Goal: Transaction & Acquisition: Obtain resource

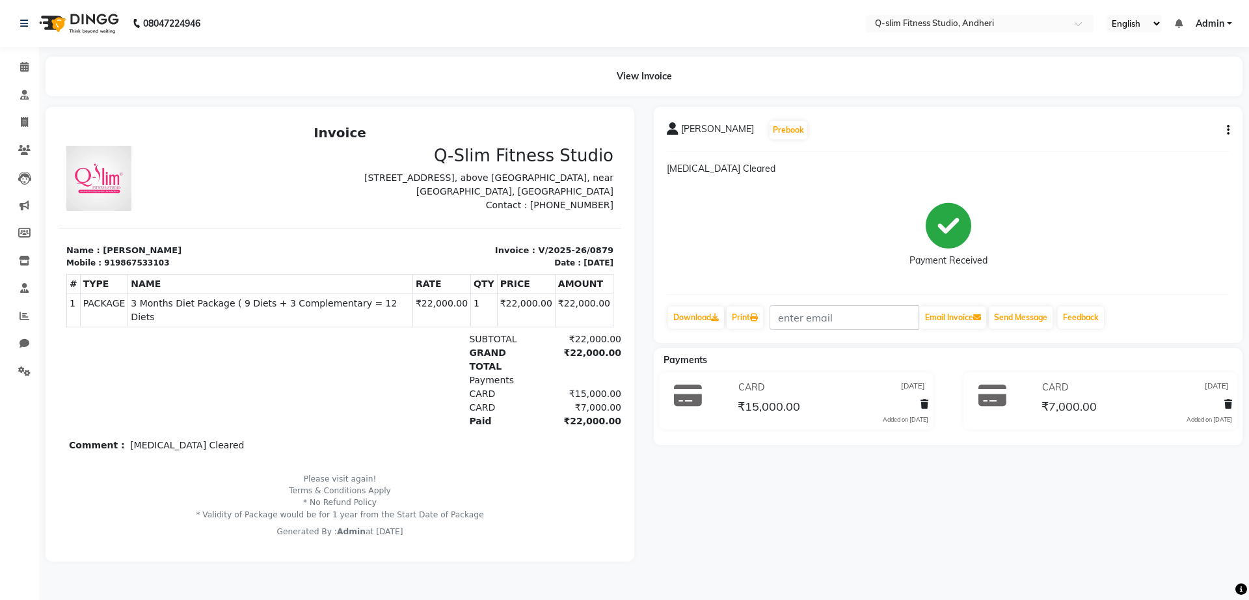
drag, startPoint x: 282, startPoint y: 139, endPoint x: 301, endPoint y: 489, distance: 349.9
click at [301, 489] on div "Invoice Q-Slim Fitness Studio [STREET_ADDRESS] Mobile : Date : #" at bounding box center [340, 331] width 563 height 413
click at [709, 269] on div "Payment Received" at bounding box center [948, 235] width 563 height 98
click at [695, 317] on link "Download" at bounding box center [696, 317] width 56 height 22
click at [18, 140] on link "Patients" at bounding box center [19, 150] width 31 height 21
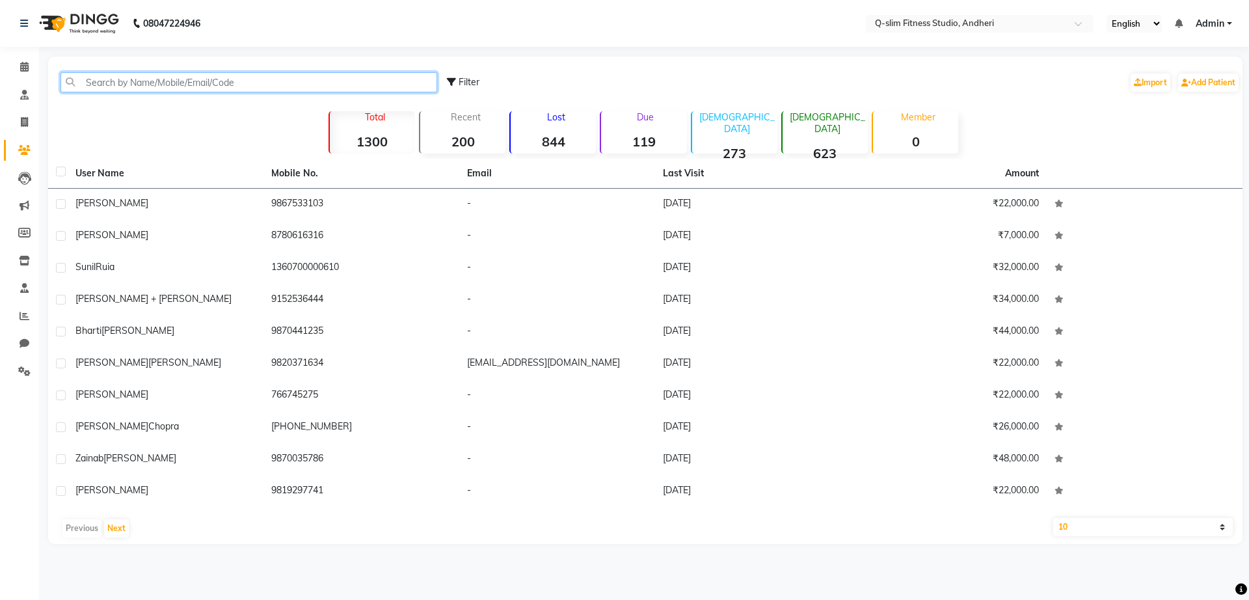
click at [249, 72] on input "text" at bounding box center [248, 82] width 377 height 20
click at [245, 83] on input "text" at bounding box center [248, 82] width 377 height 20
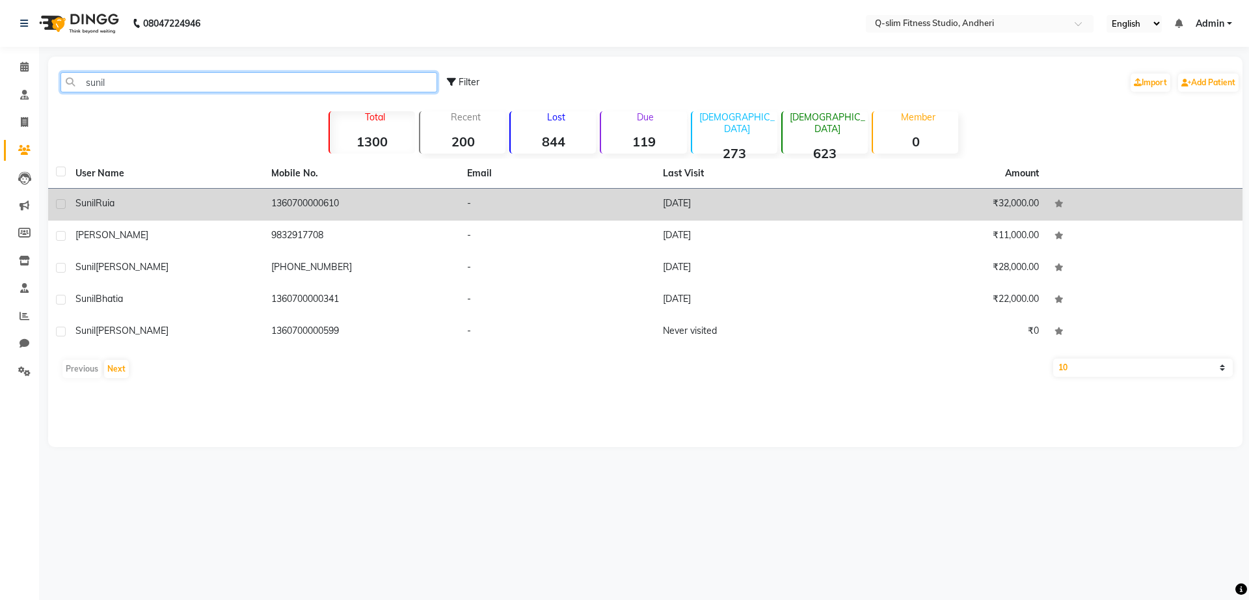
type input "sunil"
click at [246, 215] on td "Sunil Ruia" at bounding box center [166, 205] width 196 height 32
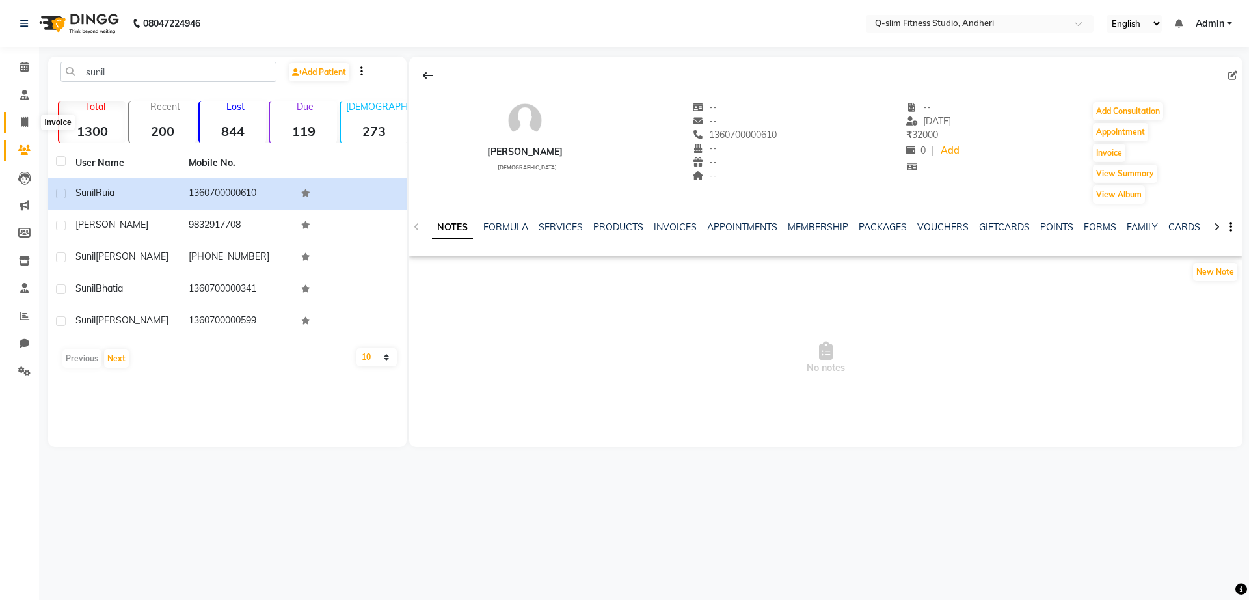
click at [27, 119] on icon at bounding box center [24, 122] width 7 height 10
select select "service"
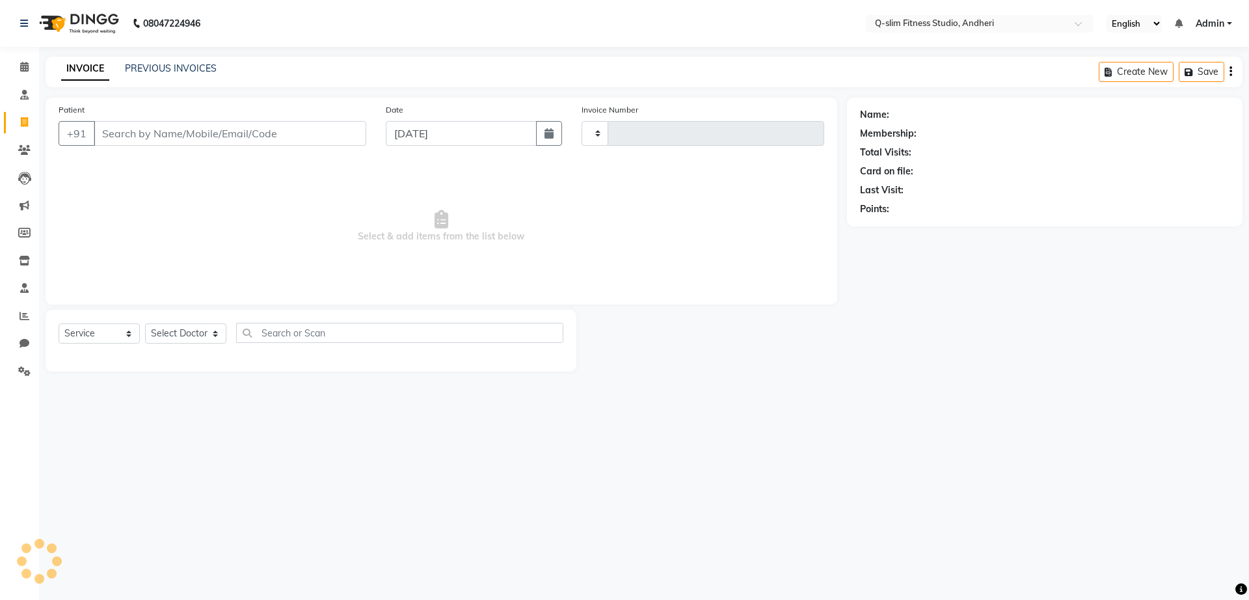
type input "1159"
select select "8143"
click at [198, 66] on link "PREVIOUS INVOICES" at bounding box center [171, 68] width 92 height 12
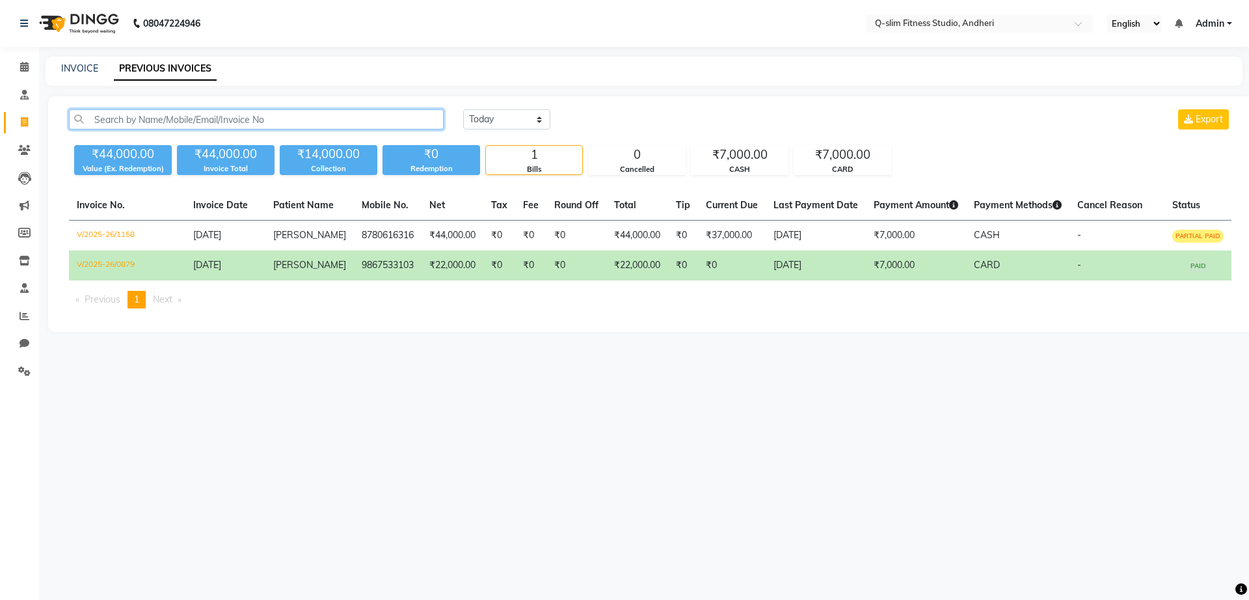
click at [247, 114] on input "text" at bounding box center [256, 119] width 375 height 20
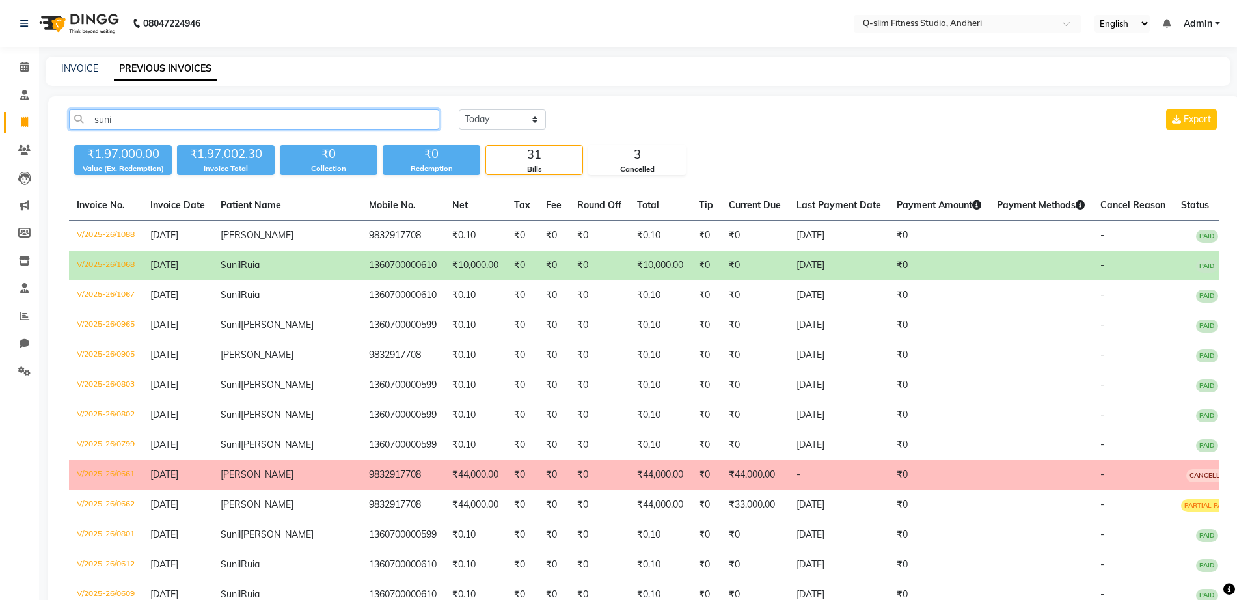
type input "suni"
click at [361, 470] on td "9832917708" at bounding box center [402, 475] width 83 height 30
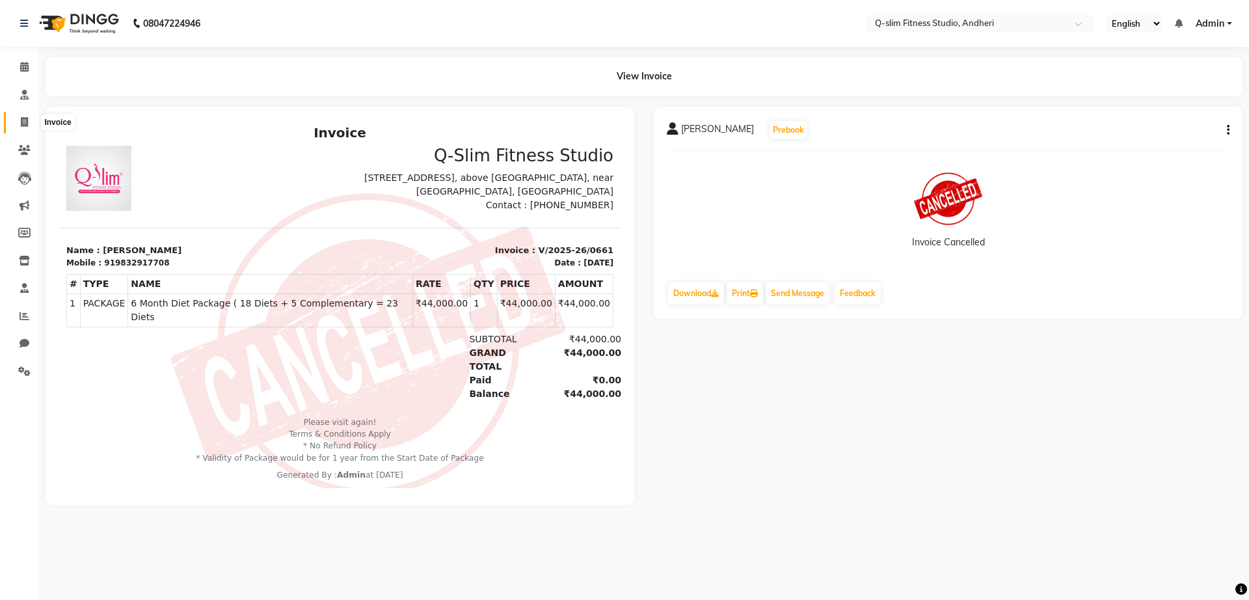
click at [28, 126] on icon at bounding box center [24, 122] width 7 height 10
select select "service"
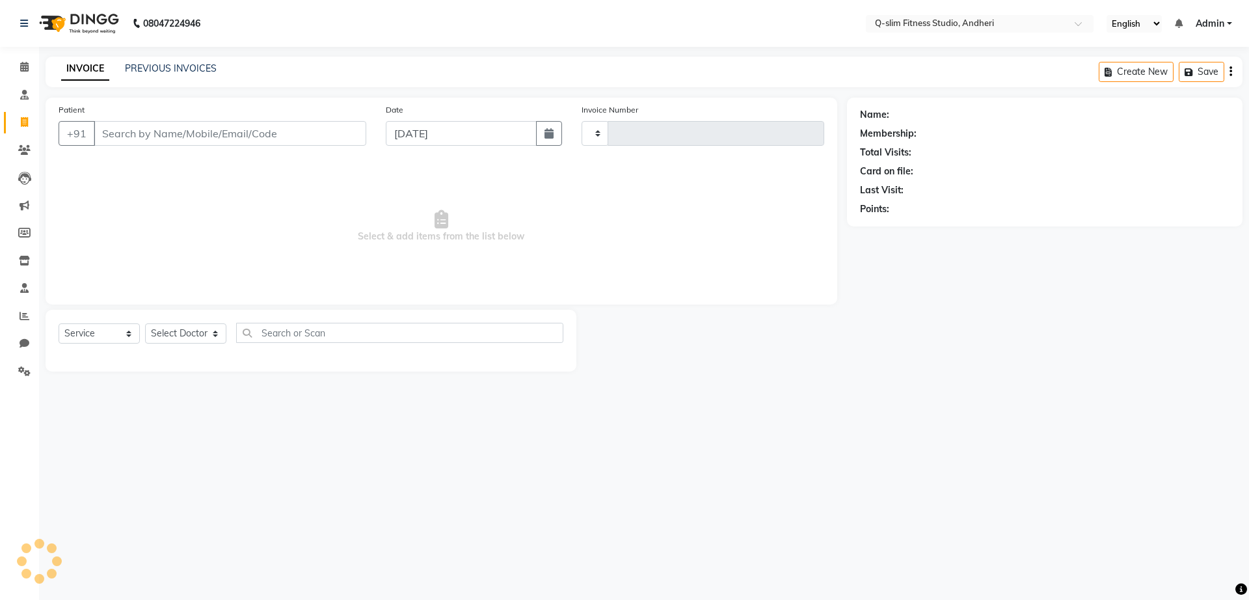
type input "1159"
select select "8143"
click at [28, 126] on icon at bounding box center [24, 122] width 7 height 10
select select "service"
type input "1159"
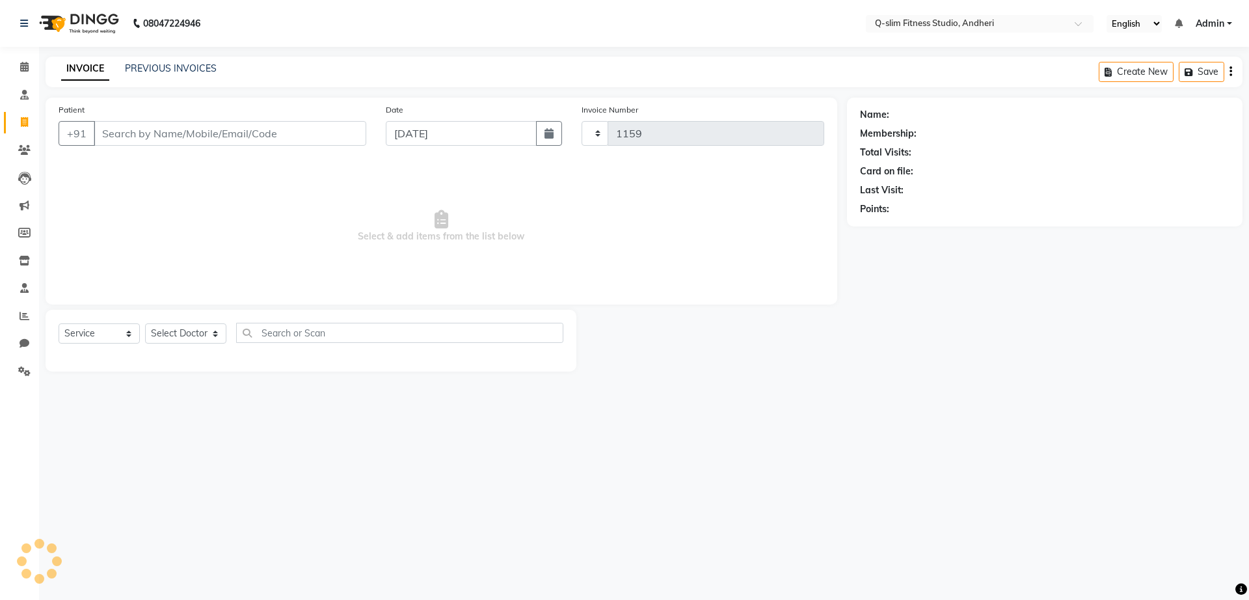
select select "8143"
click at [176, 62] on div "PREVIOUS INVOICES" at bounding box center [171, 69] width 92 height 14
click at [184, 67] on link "PREVIOUS INVOICES" at bounding box center [171, 68] width 92 height 12
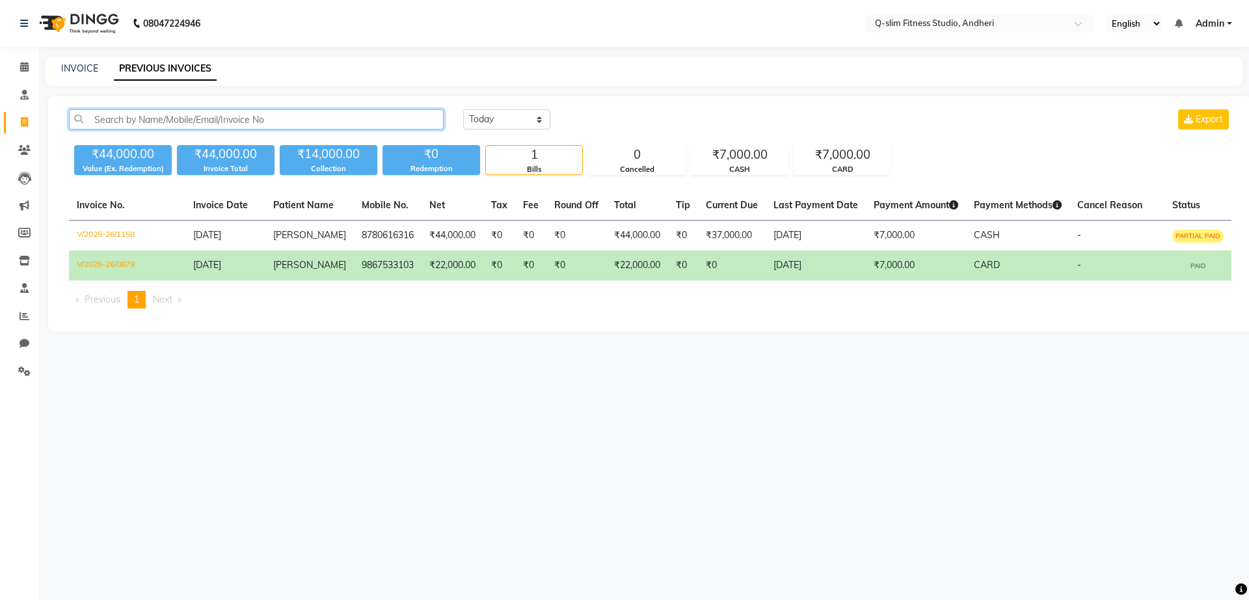
click at [200, 123] on input "text" at bounding box center [256, 119] width 375 height 20
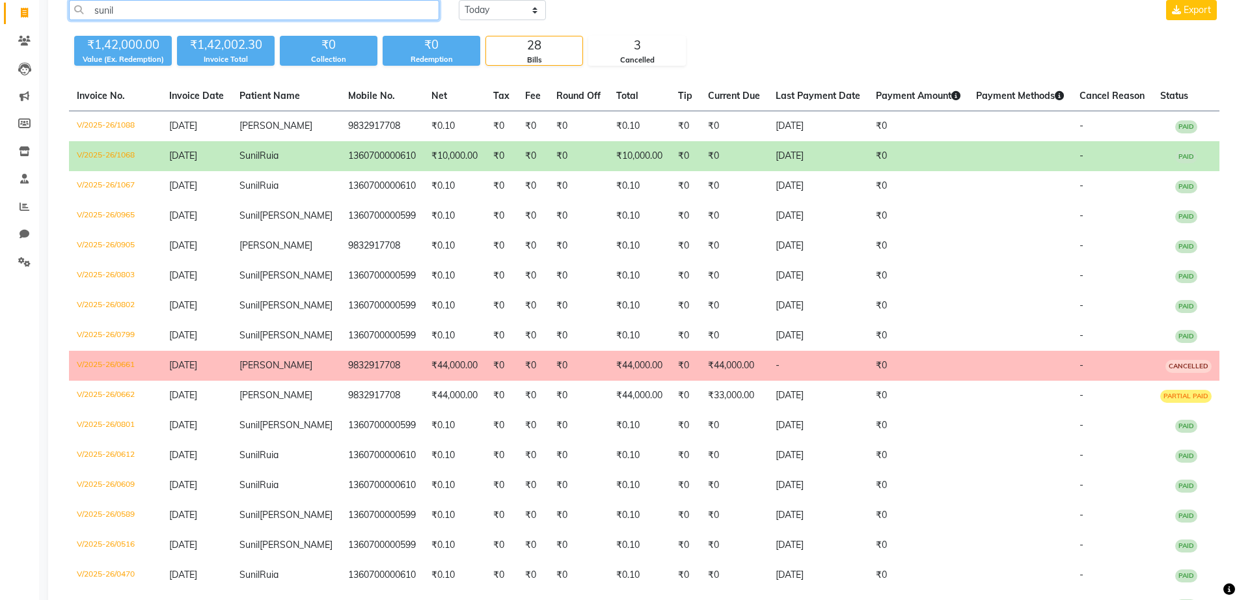
scroll to position [77, 0]
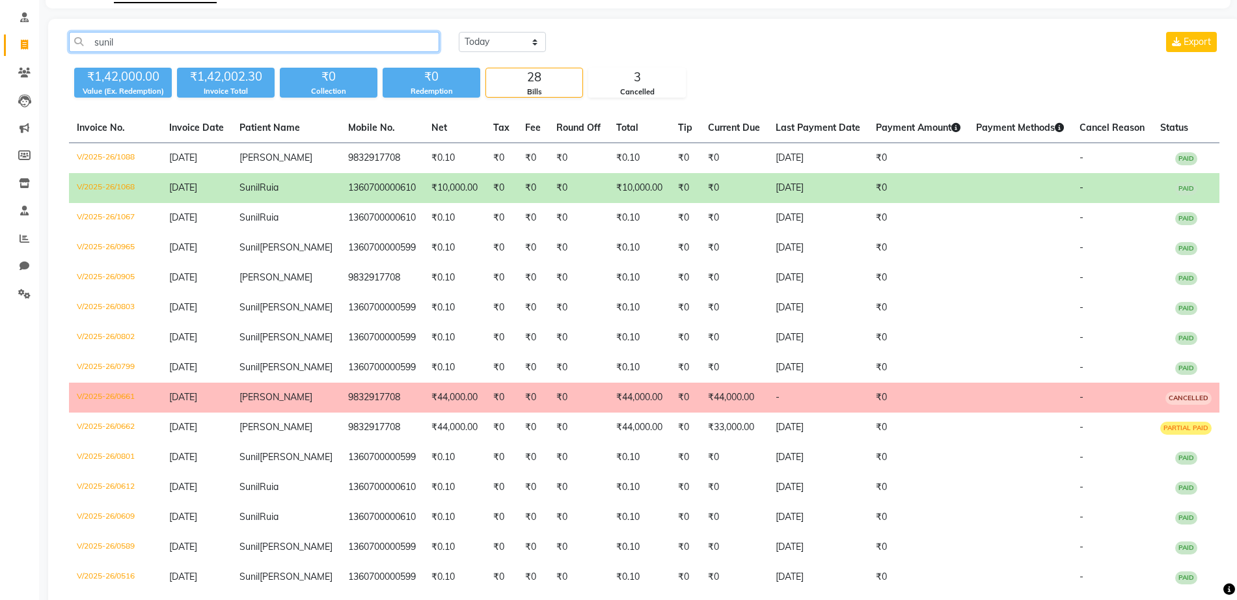
type input "sunil"
click at [327, 178] on td "Sunil Ruia" at bounding box center [286, 188] width 109 height 30
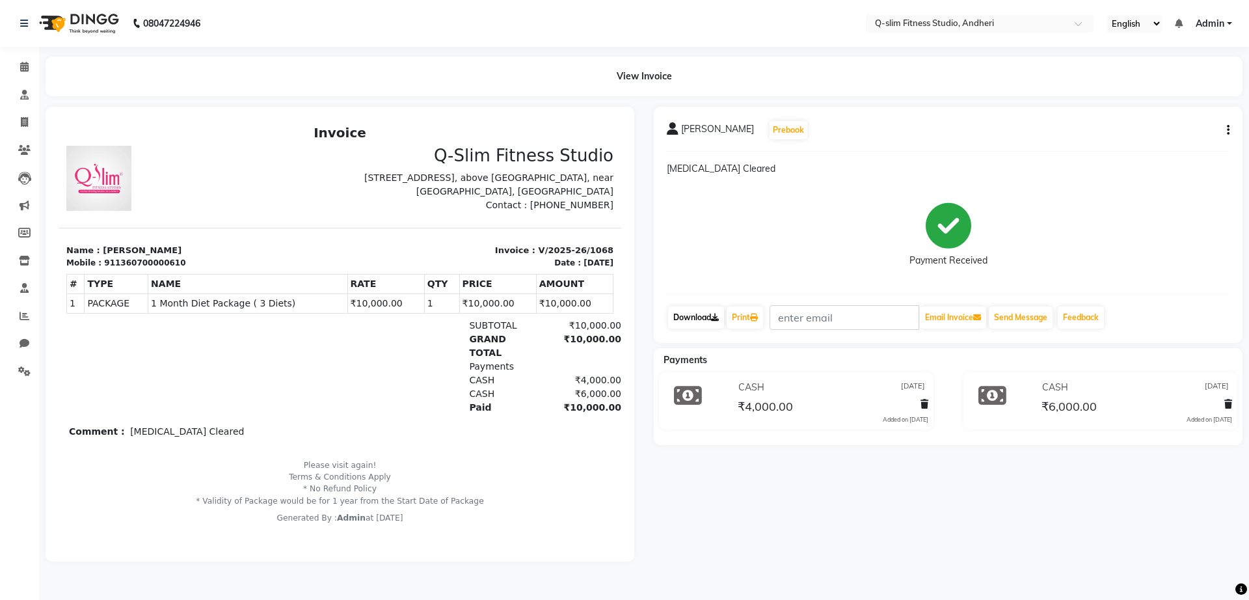
click at [699, 312] on link "Download" at bounding box center [696, 317] width 56 height 22
click at [707, 321] on link "Download" at bounding box center [696, 317] width 56 height 22
click at [691, 317] on link "Download" at bounding box center [696, 317] width 56 height 22
